Goal: Task Accomplishment & Management: Complete application form

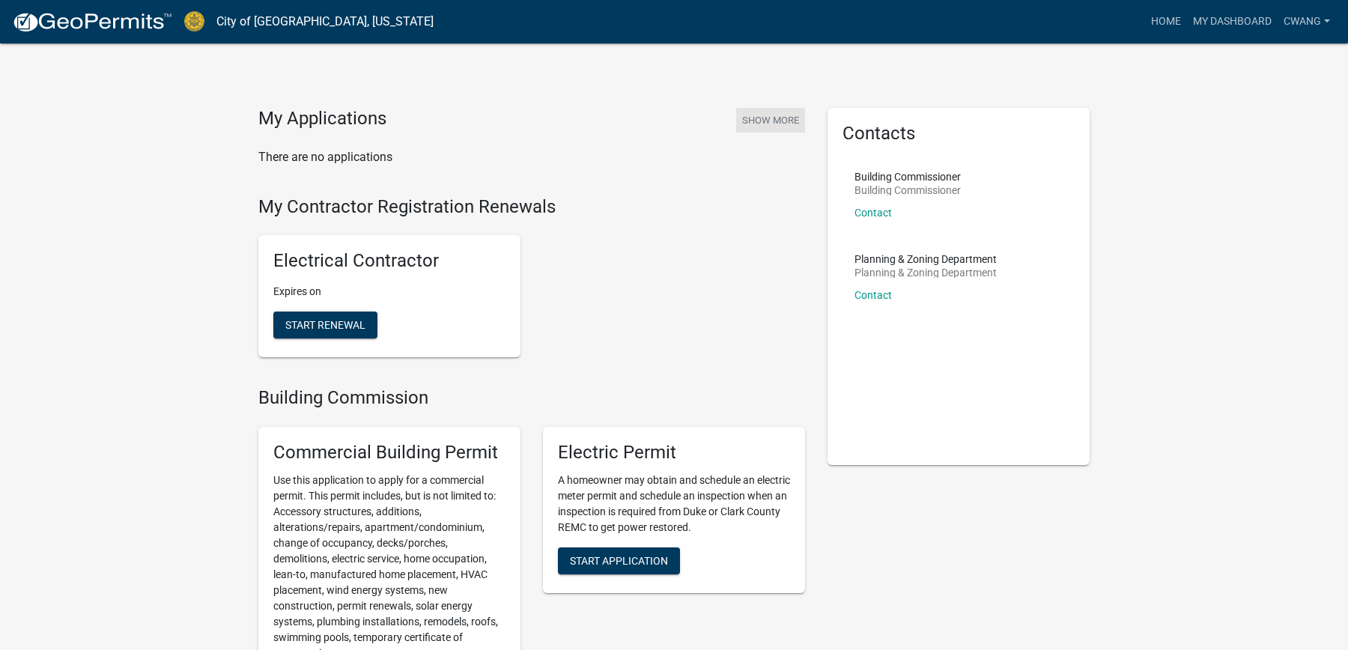
click at [783, 119] on button "Show More" at bounding box center [770, 120] width 69 height 25
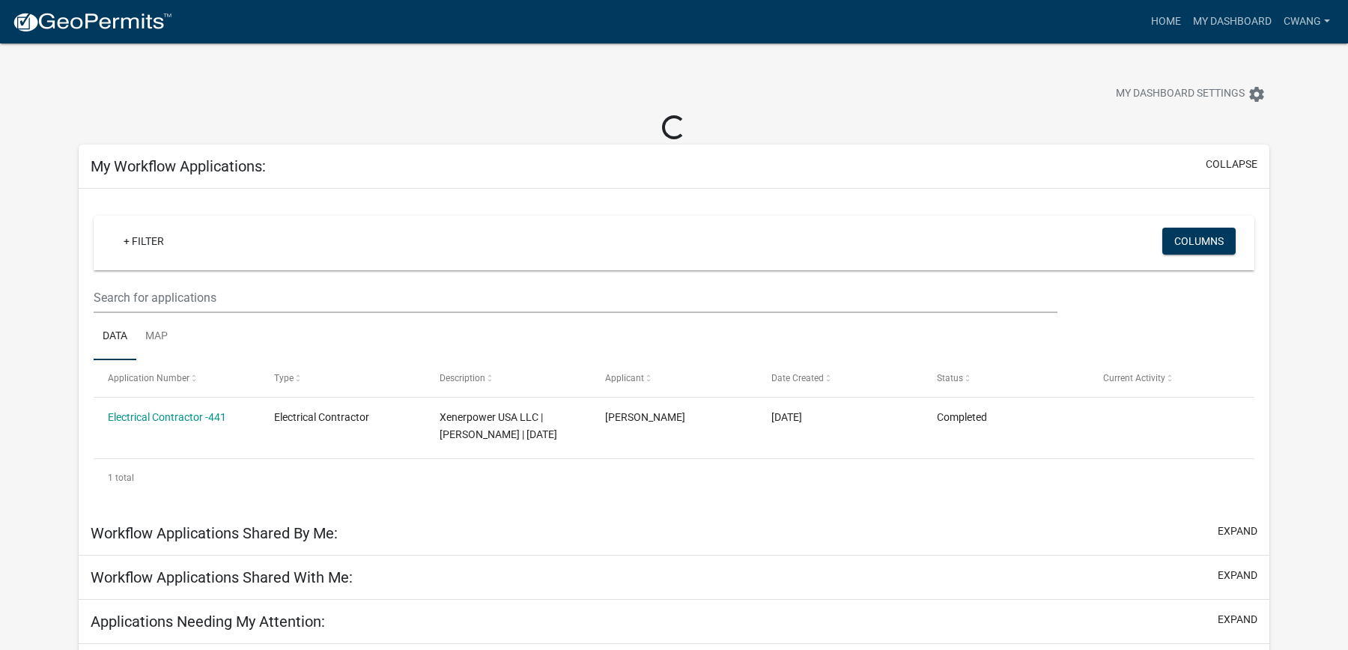
scroll to position [43, 0]
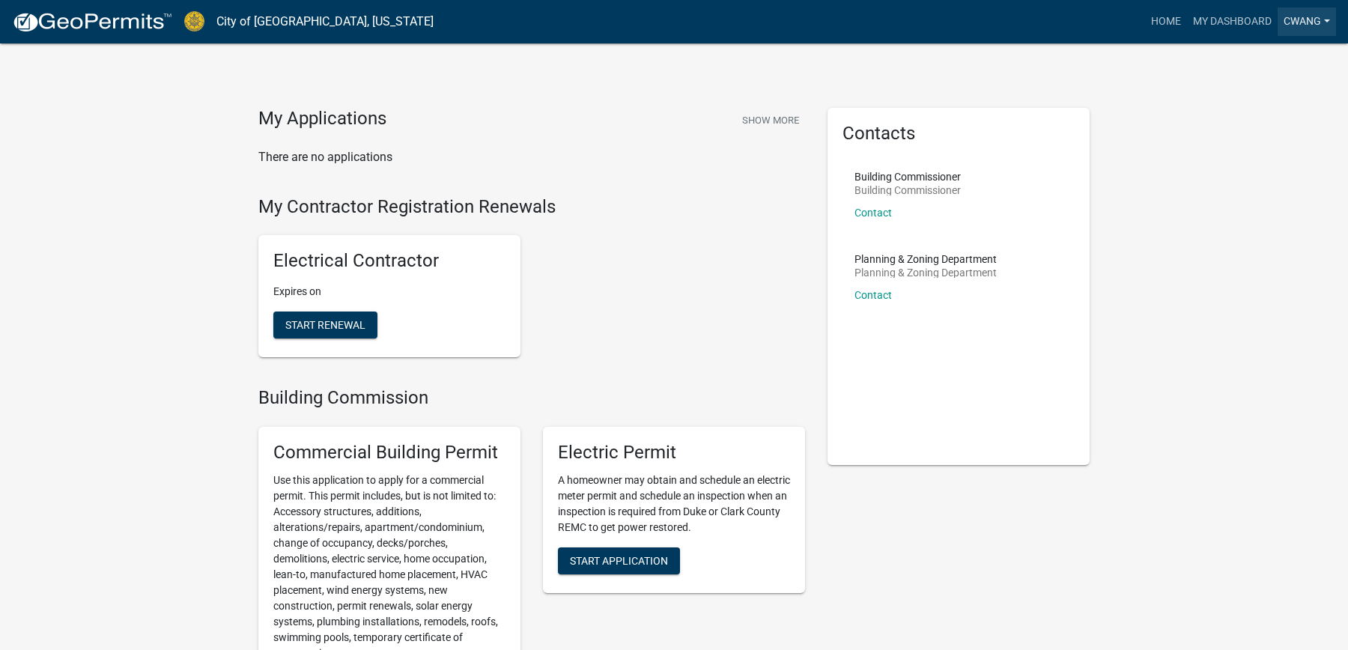
click at [1322, 19] on link "cwang" at bounding box center [1307, 21] width 58 height 28
click at [1247, 114] on link "Logout" at bounding box center [1276, 110] width 120 height 36
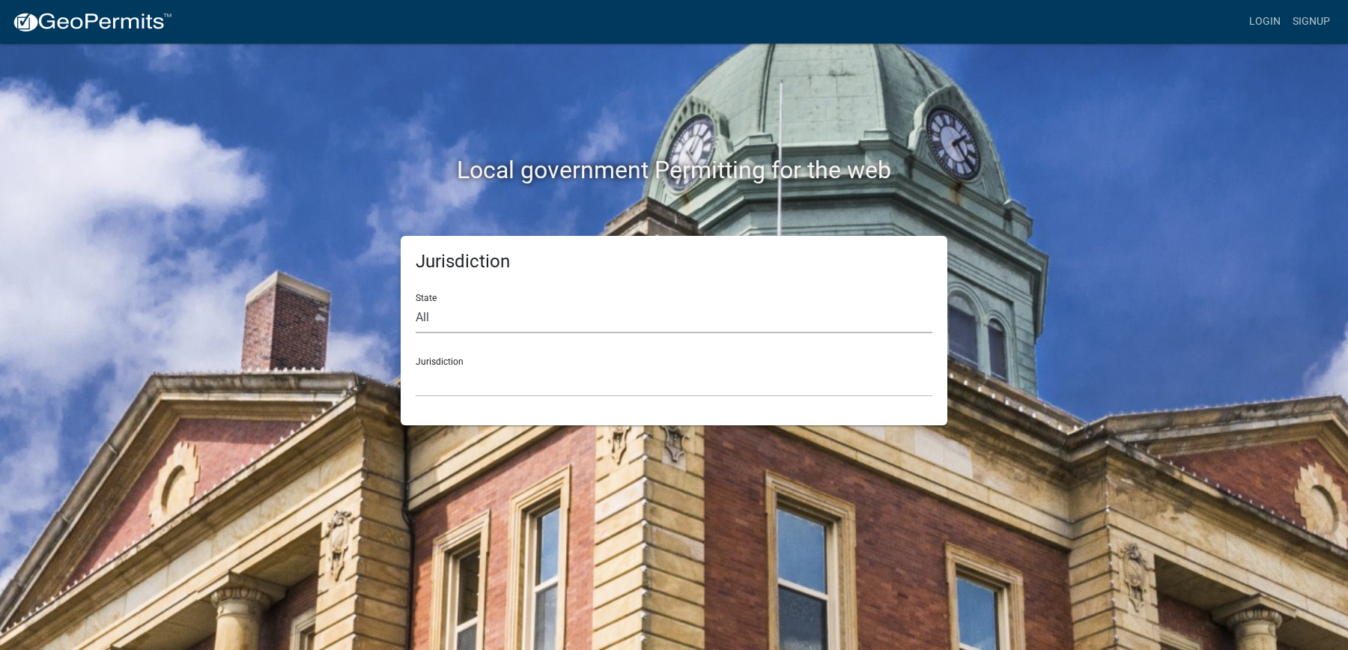
click at [485, 316] on select "All [US_STATE] [US_STATE] [US_STATE] [US_STATE] [US_STATE] [US_STATE] [US_STATE…" at bounding box center [674, 318] width 517 height 31
select select "[US_STATE]"
click at [416, 303] on select "All [US_STATE] [US_STATE] [US_STATE] [US_STATE] [US_STATE] [US_STATE] [US_STATE…" at bounding box center [674, 318] width 517 height 31
click at [553, 380] on select "City of [GEOGRAPHIC_DATA], [US_STATE] City of [GEOGRAPHIC_DATA], [US_STATE] Cit…" at bounding box center [674, 381] width 517 height 31
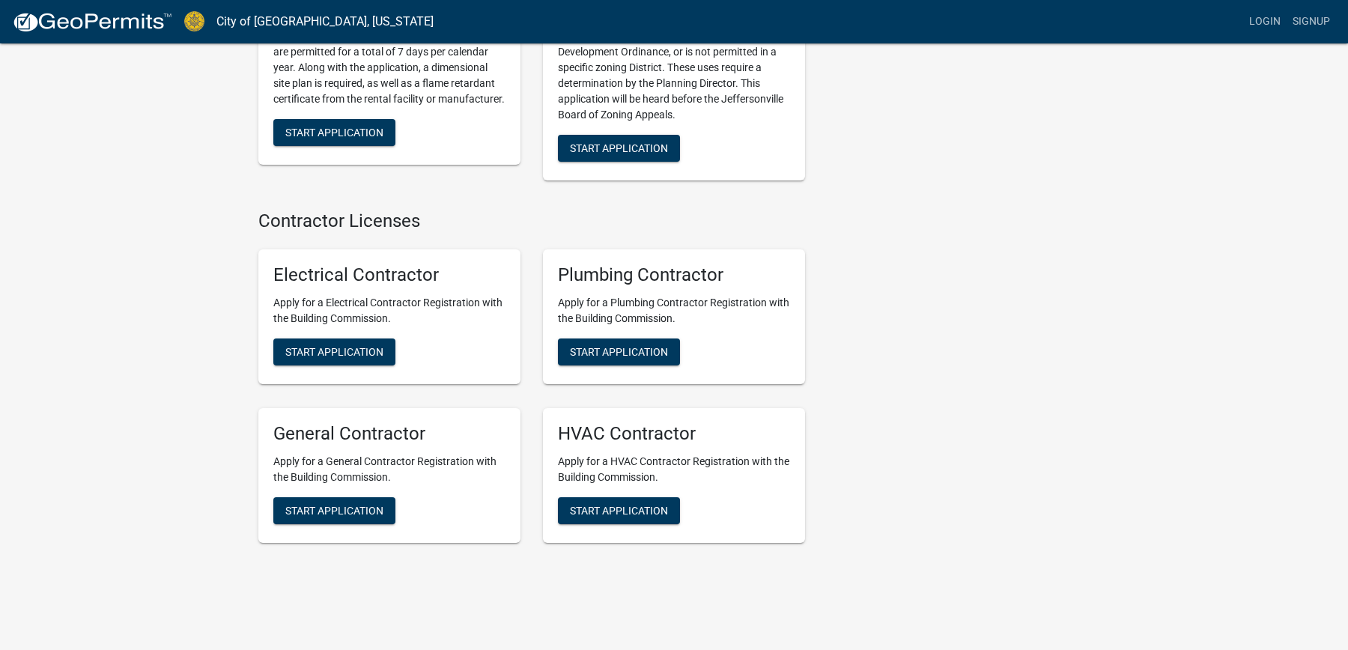
scroll to position [2980, 0]
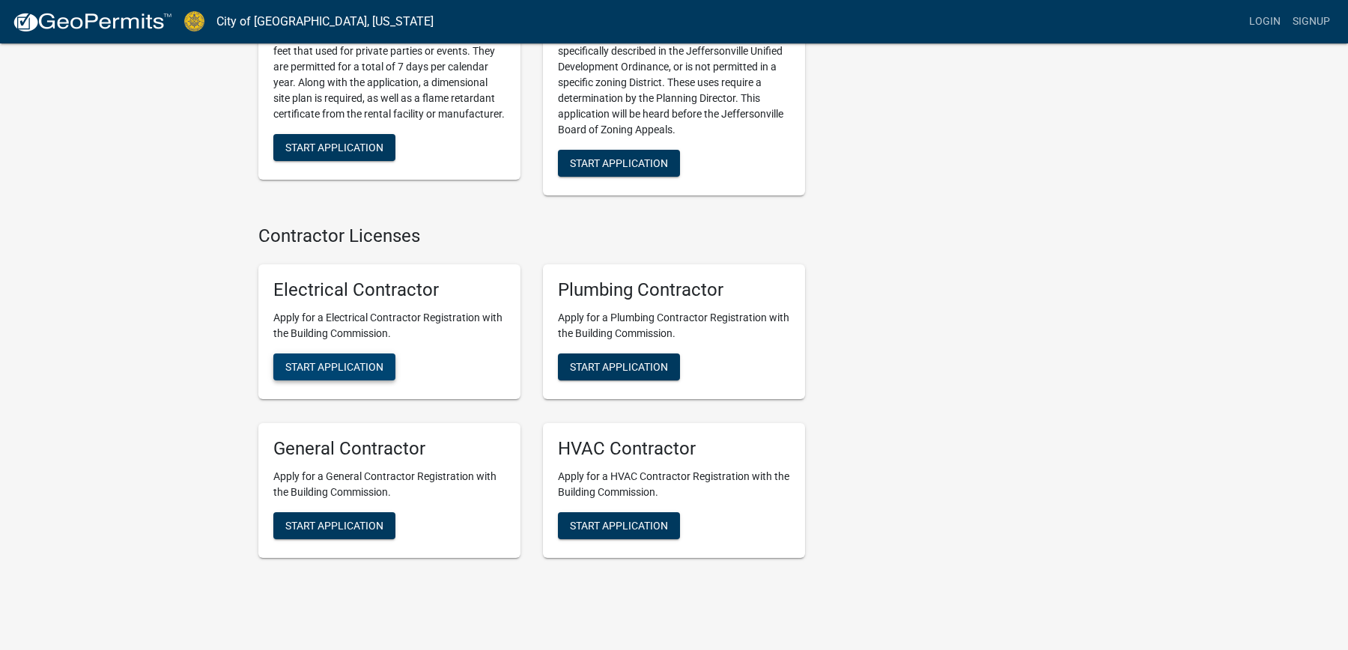
click at [361, 361] on span "Start Application" at bounding box center [334, 367] width 98 height 12
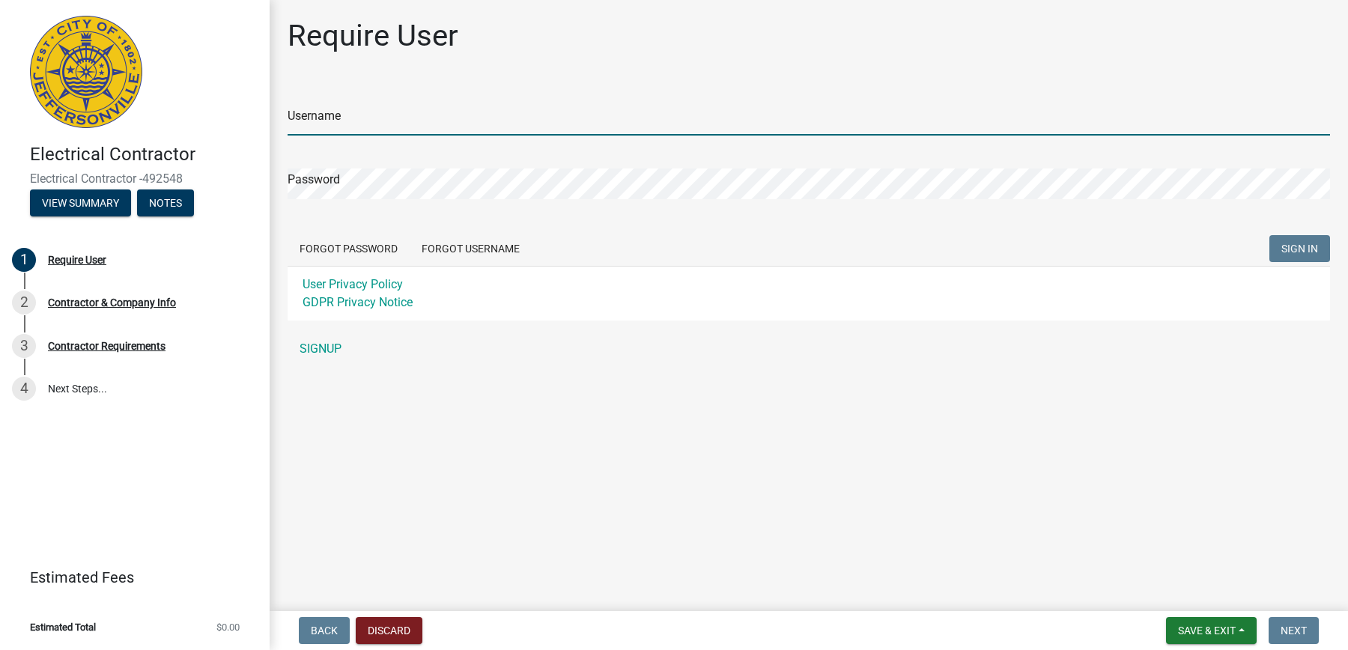
type input "cwang"
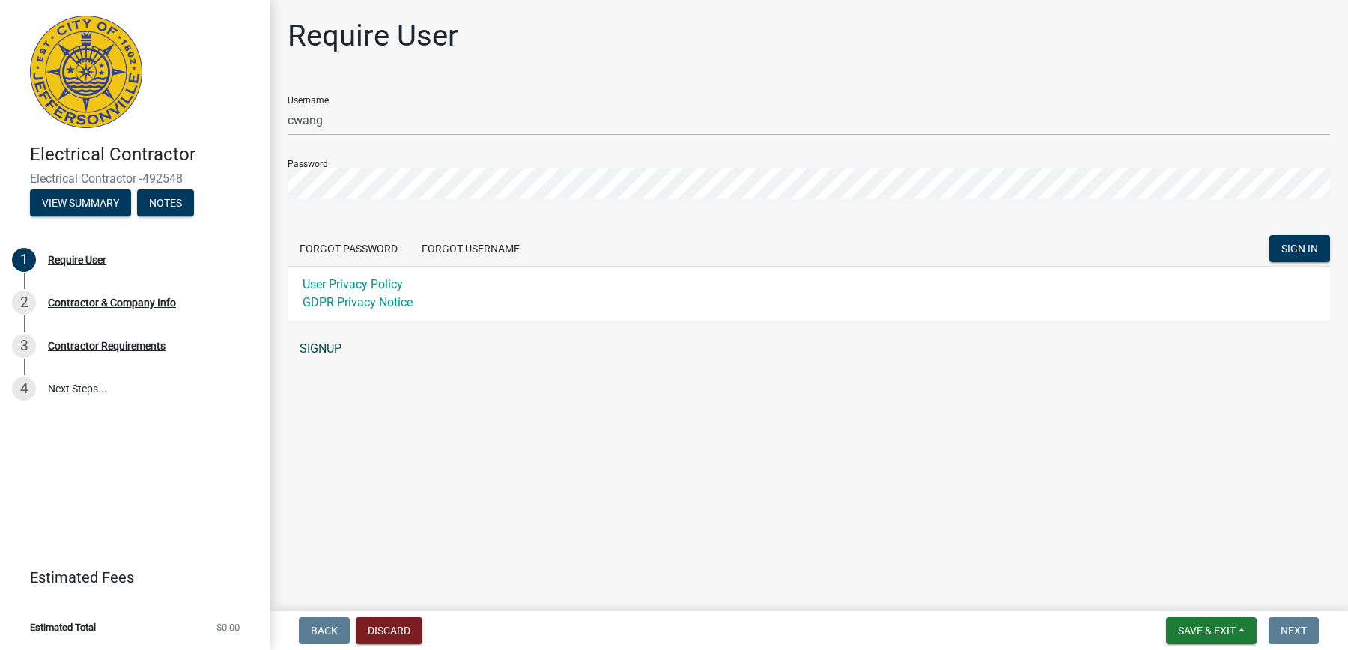
click at [324, 353] on link "SIGNUP" at bounding box center [809, 349] width 1042 height 30
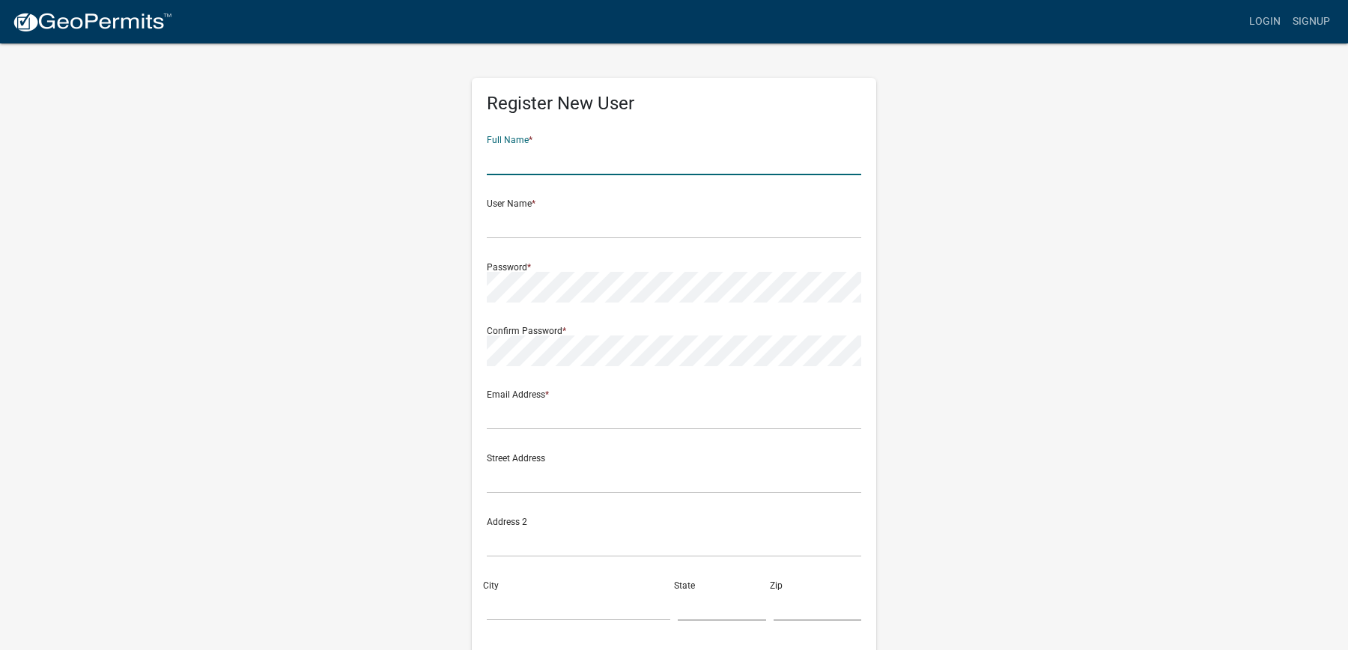
click at [672, 164] on input "text" at bounding box center [674, 160] width 374 height 31
type input "[PERSON_NAME]"
type input "[EMAIL_ADDRESS][DOMAIN_NAME]"
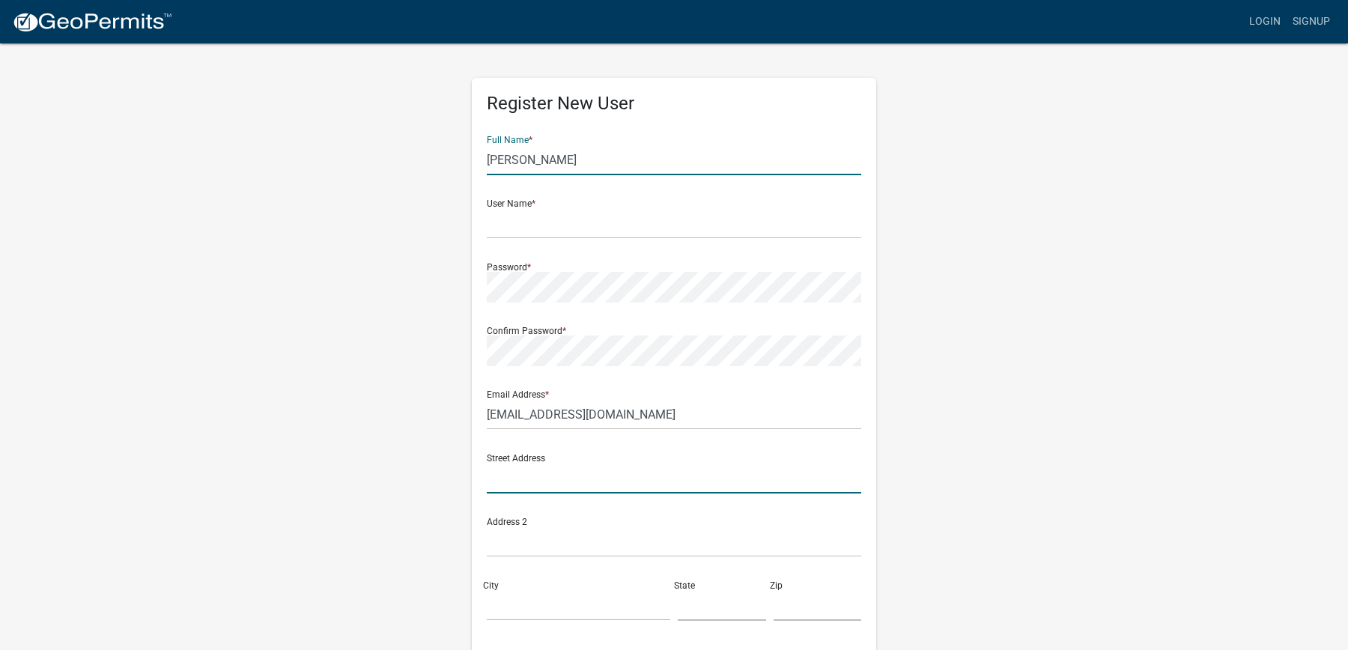
type input "[STREET_ADDRESS]"
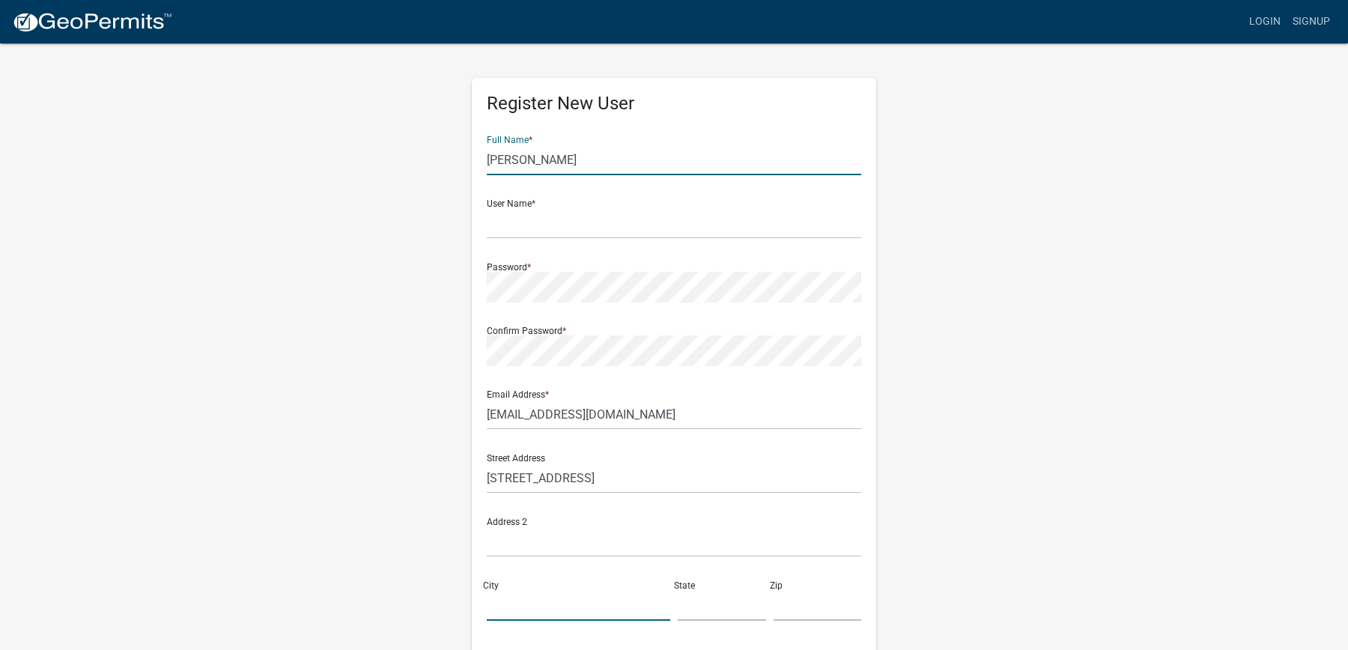
type input "Sugar Land"
type input "[US_STATE]"
type input "77479"
type input "5049091759"
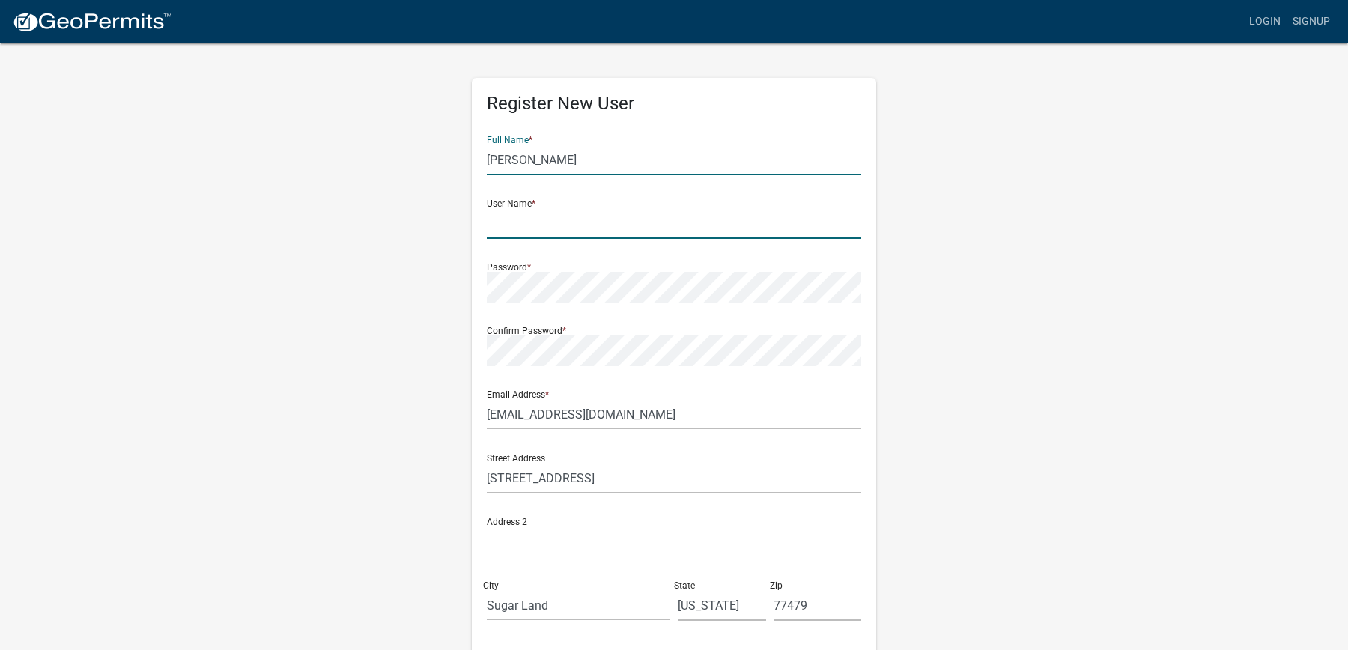
click at [545, 234] on input "text" at bounding box center [674, 223] width 374 height 31
type input "chengwang0302"
click at [344, 288] on div "Register New User Full Name * [PERSON_NAME] User Name * chengwang0302 Password …" at bounding box center [674, 442] width 854 height 801
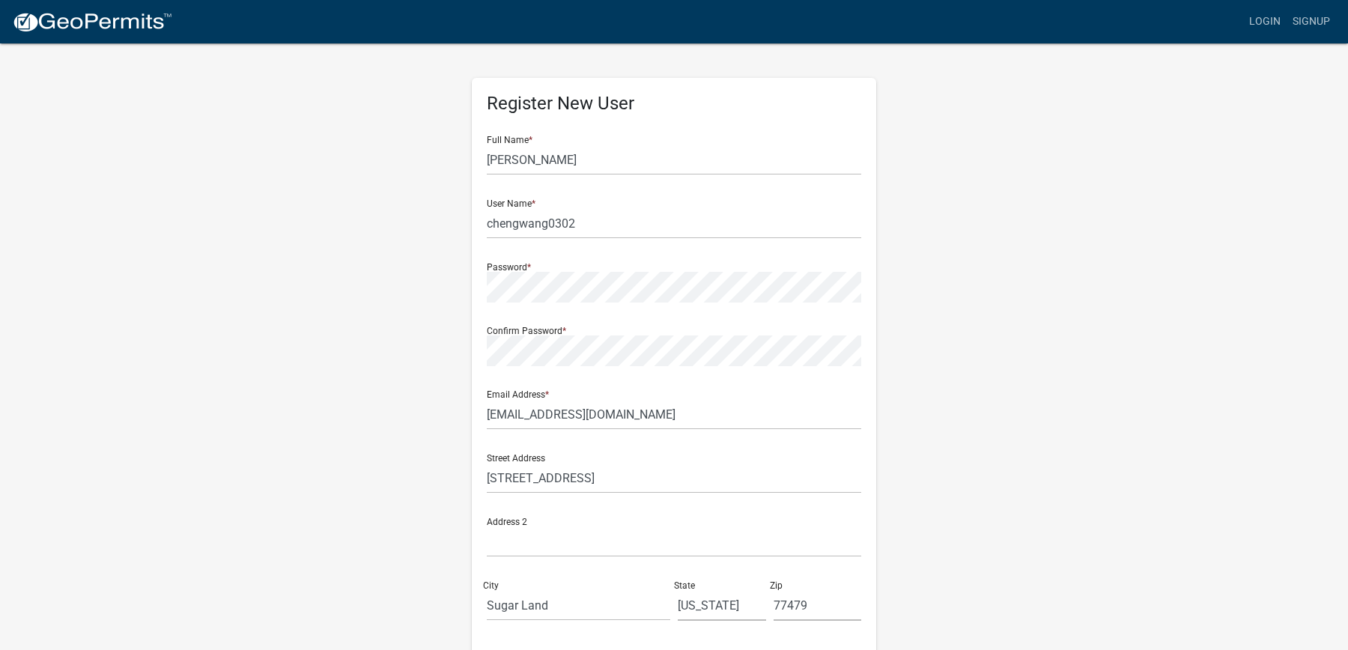
click at [570, 308] on form "Full Name * [PERSON_NAME] User Name * chengwang0302 Password * Confirm Password…" at bounding box center [674, 444] width 374 height 641
click at [906, 306] on div "Register New User Full Name * [PERSON_NAME] User Name * chengwang0302 Password …" at bounding box center [674, 442] width 854 height 801
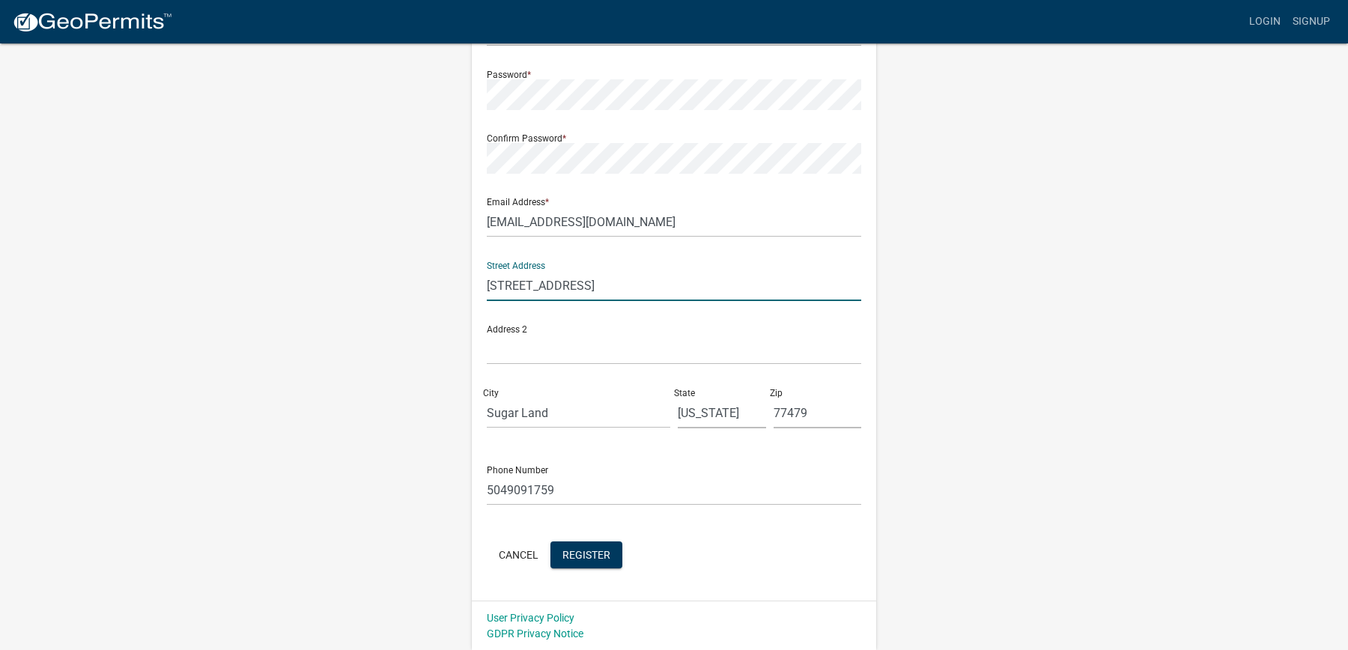
click at [605, 298] on input "[STREET_ADDRESS]" at bounding box center [674, 285] width 374 height 31
click at [598, 422] on input "Sugar Land" at bounding box center [578, 413] width 183 height 31
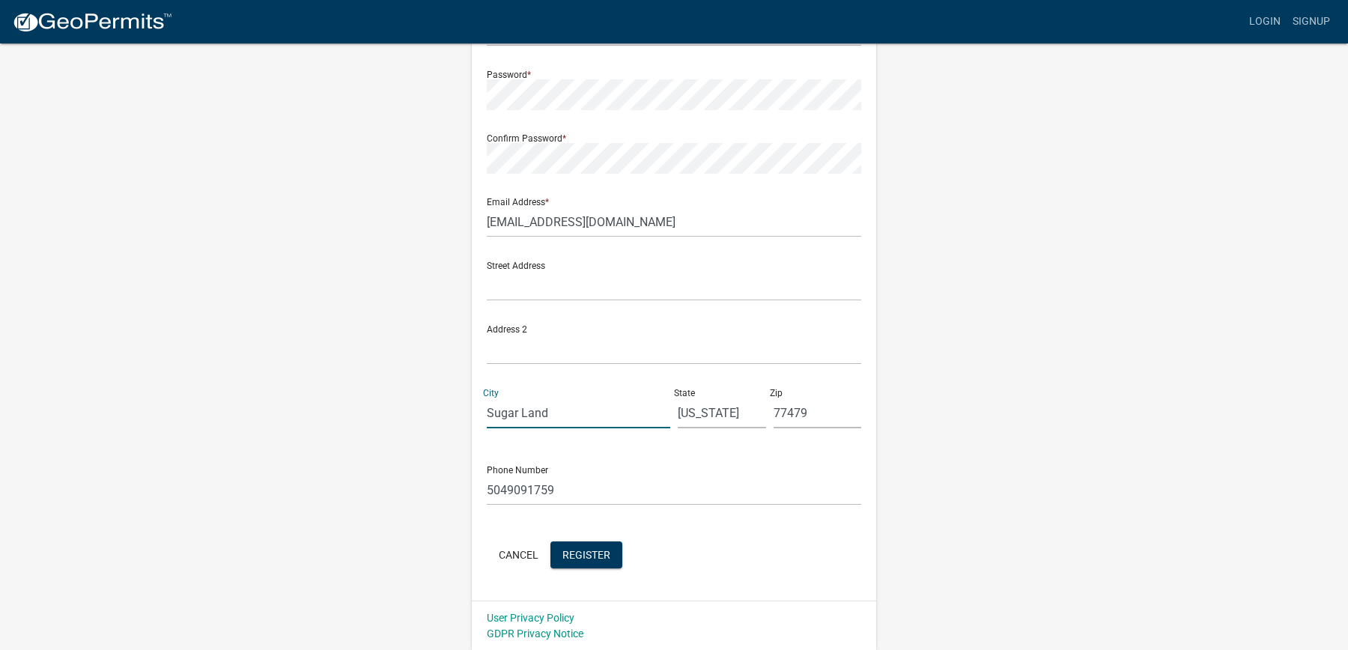
click at [598, 422] on input "Sugar Land" at bounding box center [578, 413] width 183 height 31
click at [715, 422] on input "[US_STATE]" at bounding box center [722, 413] width 88 height 31
click at [842, 418] on input "77479" at bounding box center [818, 413] width 88 height 31
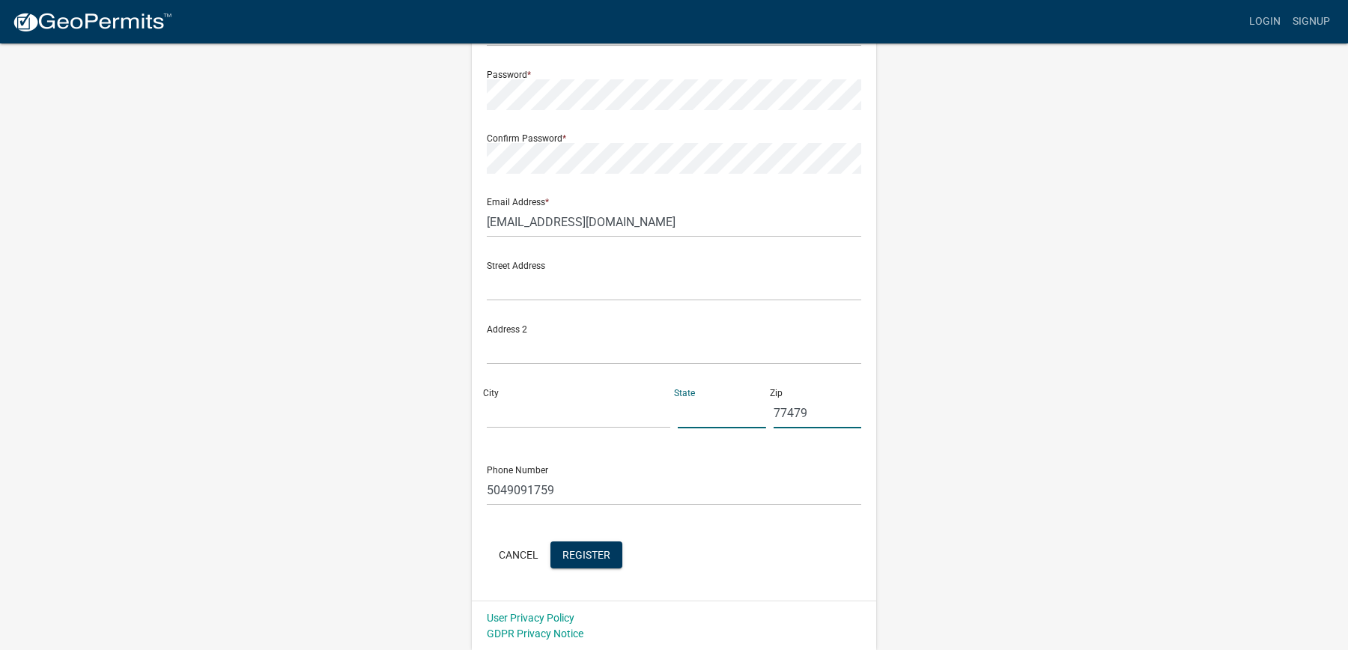
click at [842, 418] on input "77479" at bounding box center [818, 413] width 88 height 31
click at [775, 487] on input "5049091759" at bounding box center [674, 490] width 374 height 31
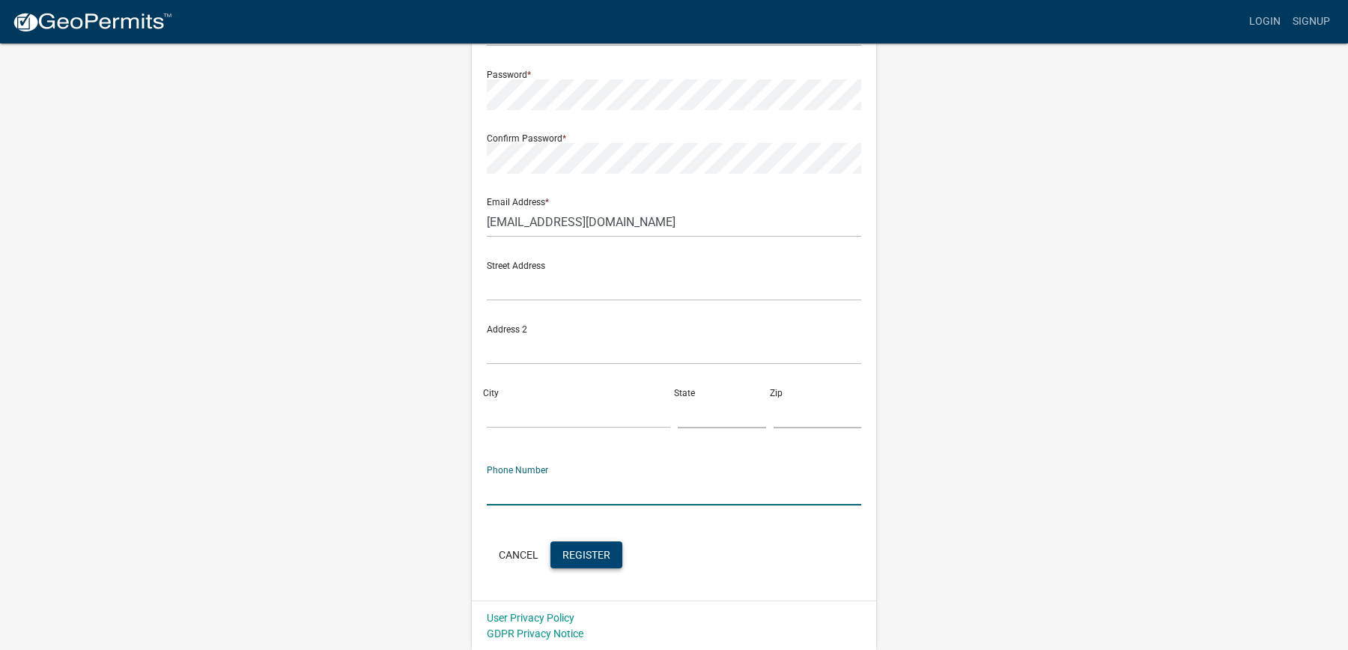
click at [596, 550] on span "Register" at bounding box center [586, 554] width 48 height 12
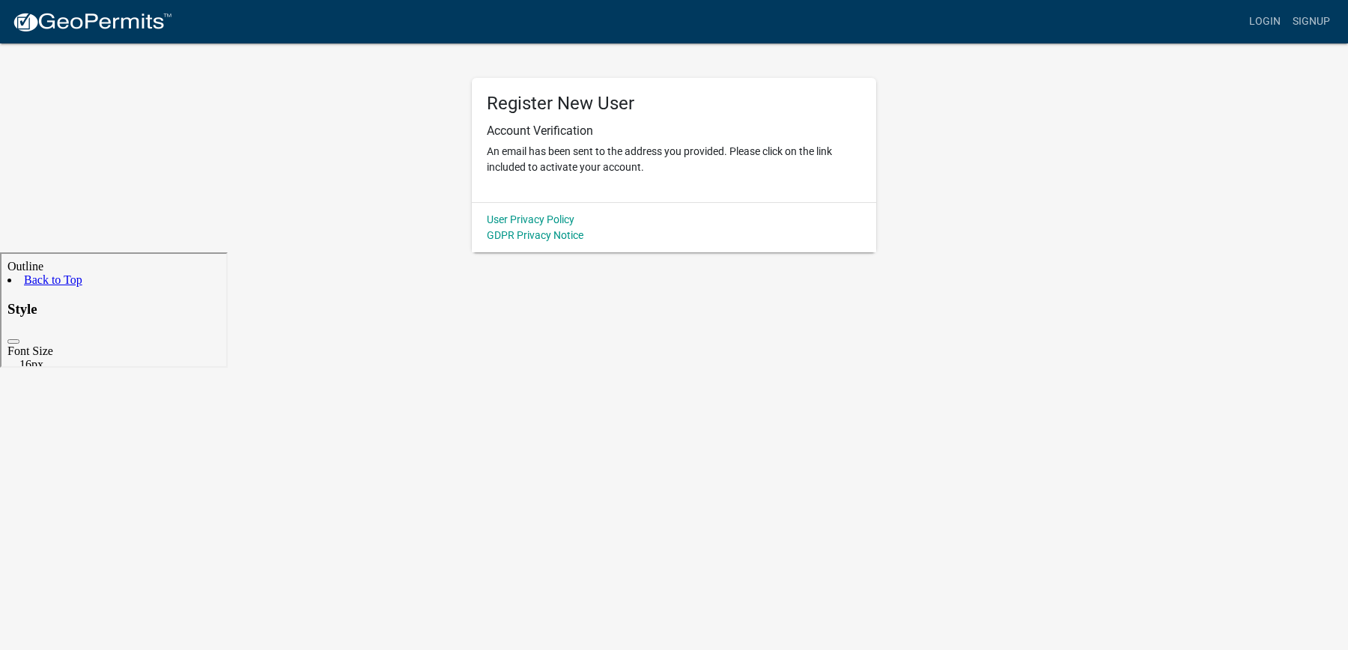
scroll to position [0, 0]
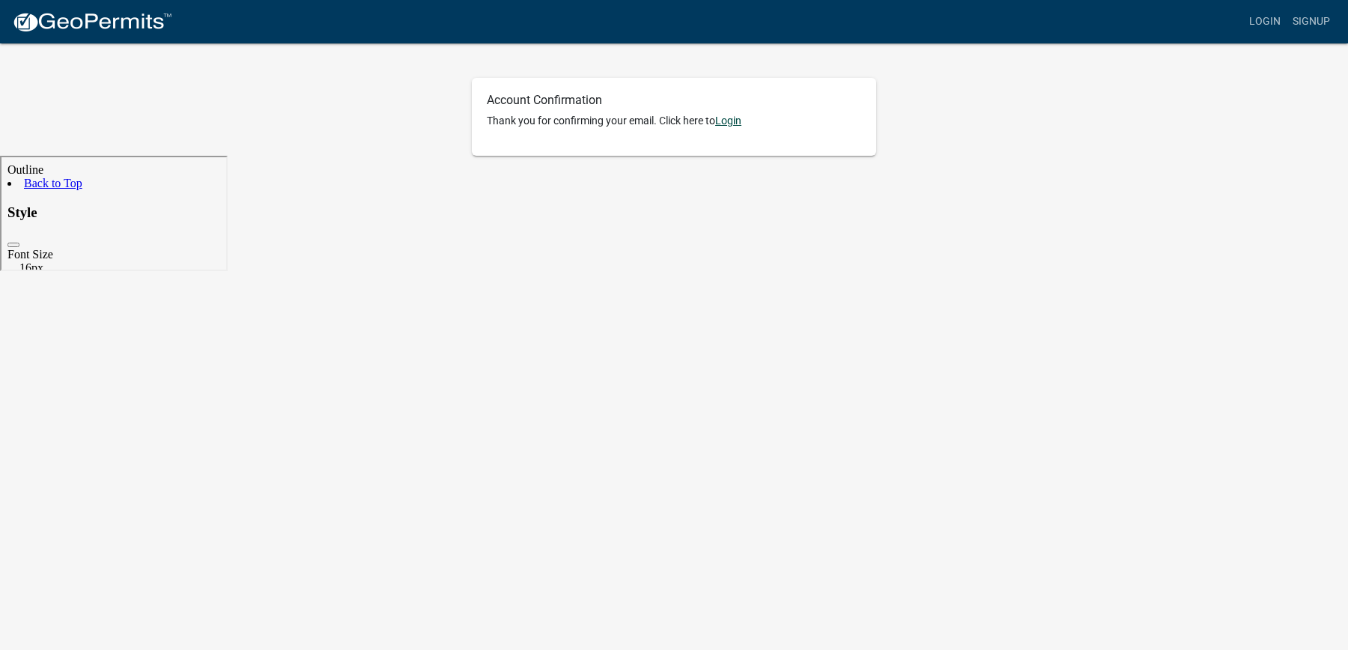
click at [735, 118] on link "Login" at bounding box center [728, 121] width 26 height 12
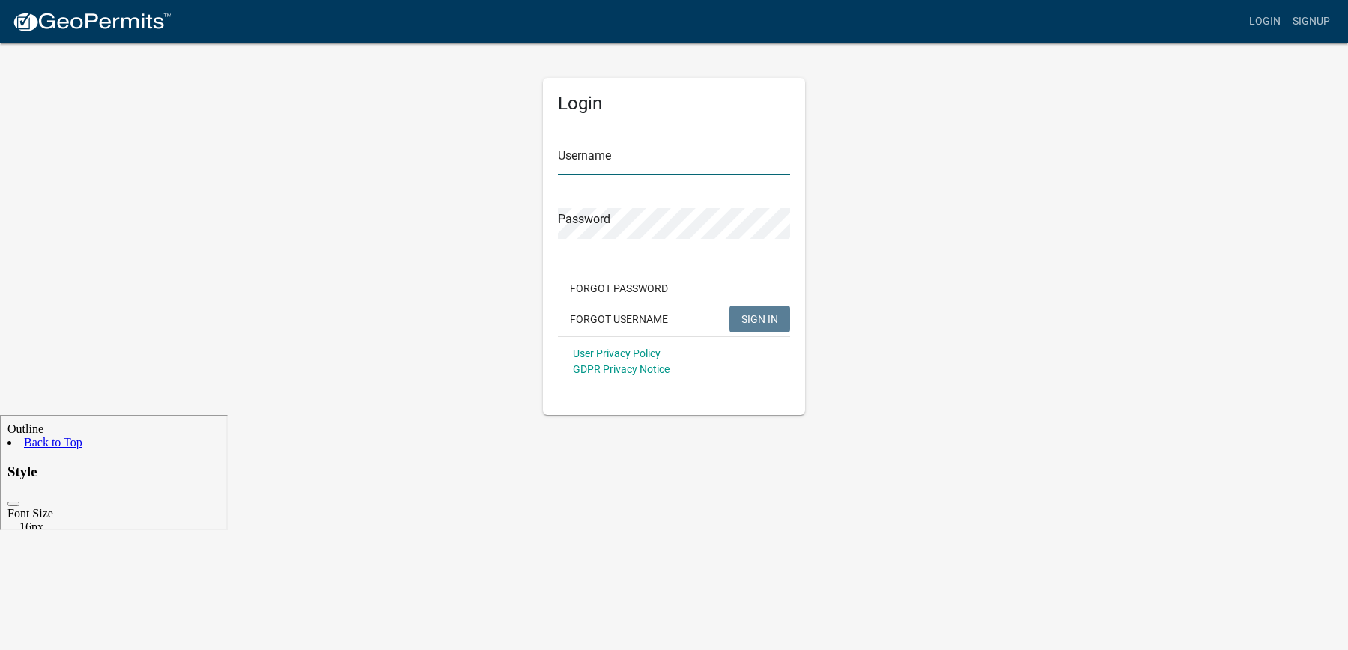
type input "chengwang0302"
click at [762, 320] on span "SIGN IN" at bounding box center [759, 318] width 37 height 12
